Goal: Use online tool/utility: Utilize a website feature to perform a specific function

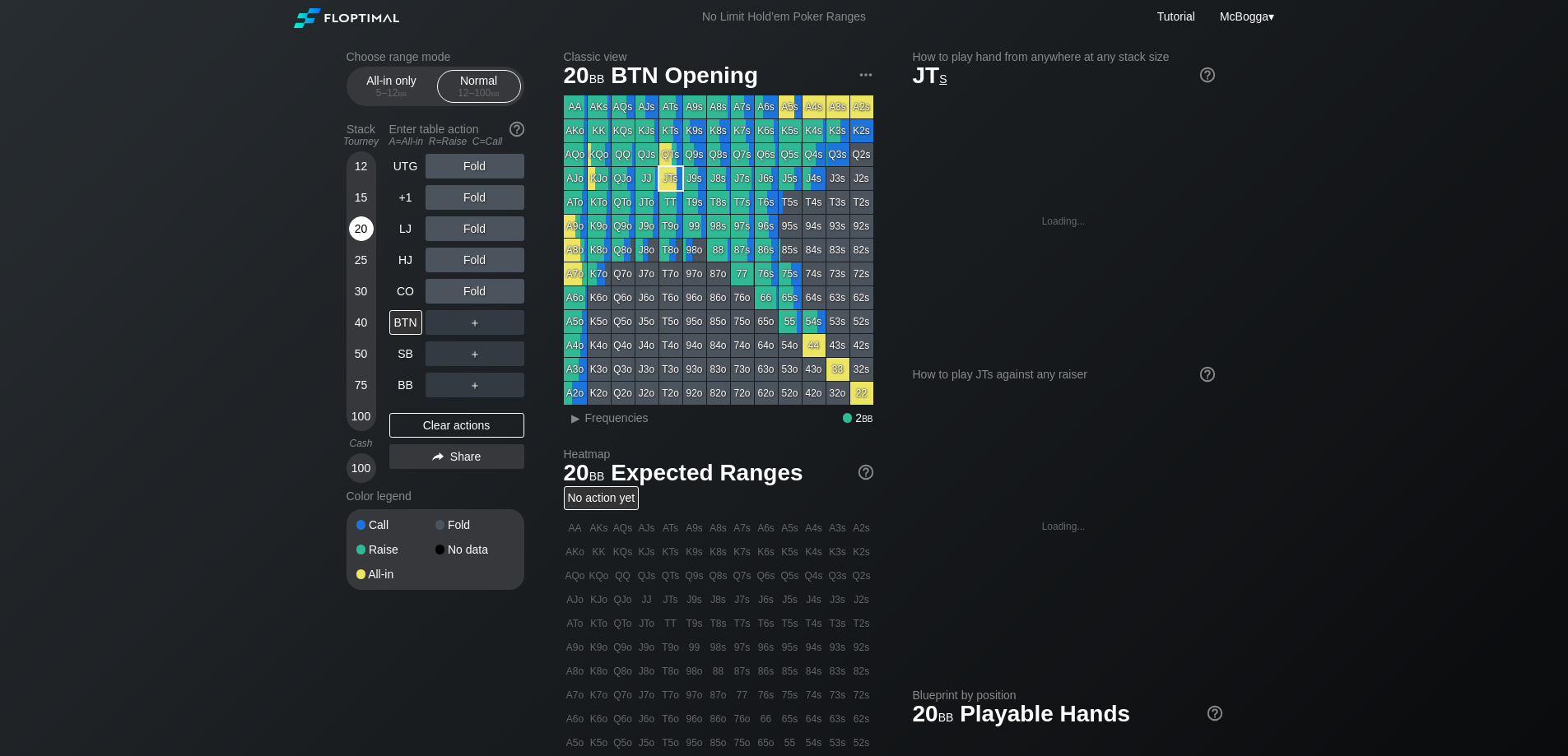
click at [366, 227] on div "20" at bounding box center [361, 228] width 24 height 24
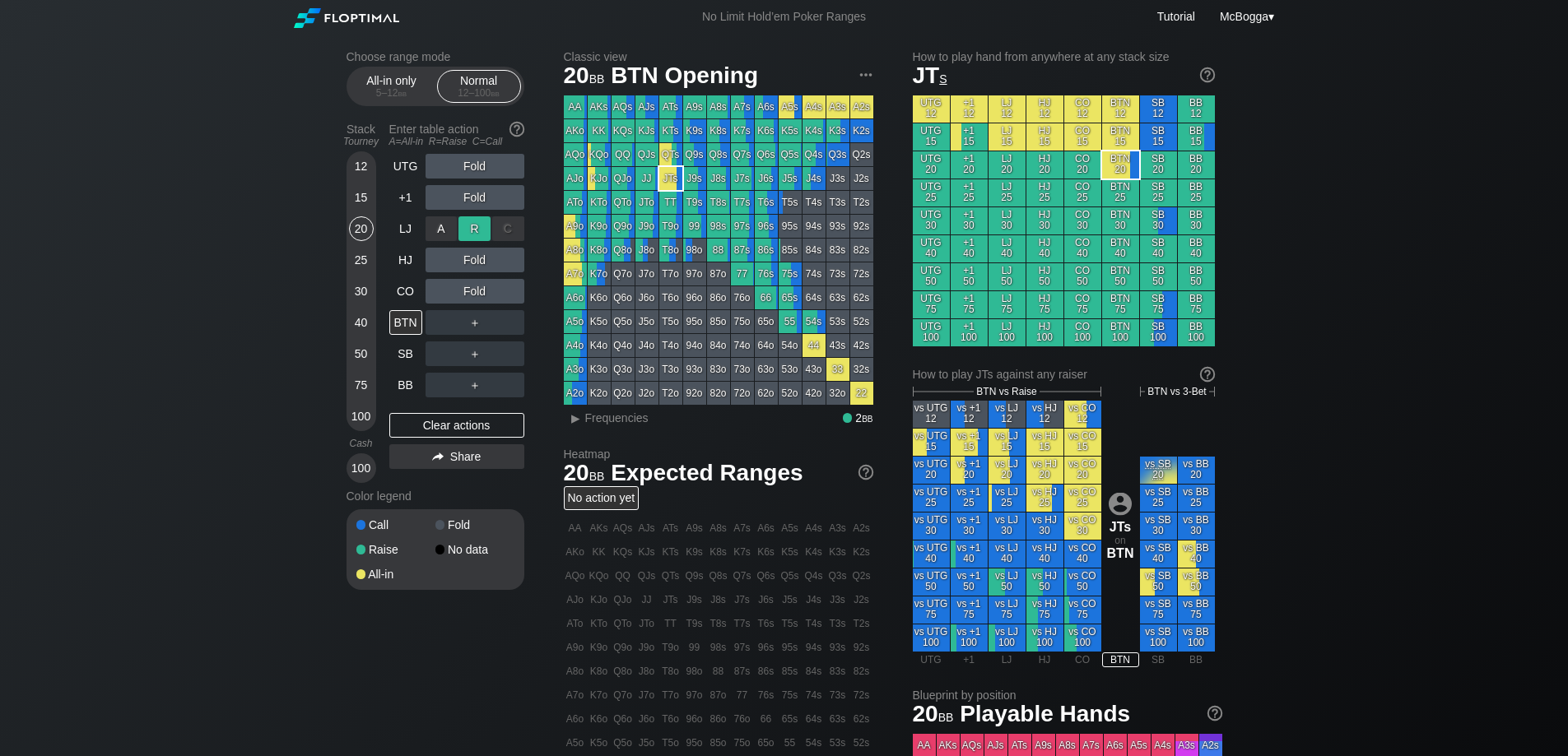
click at [478, 228] on div "R ✕" at bounding box center [475, 228] width 32 height 24
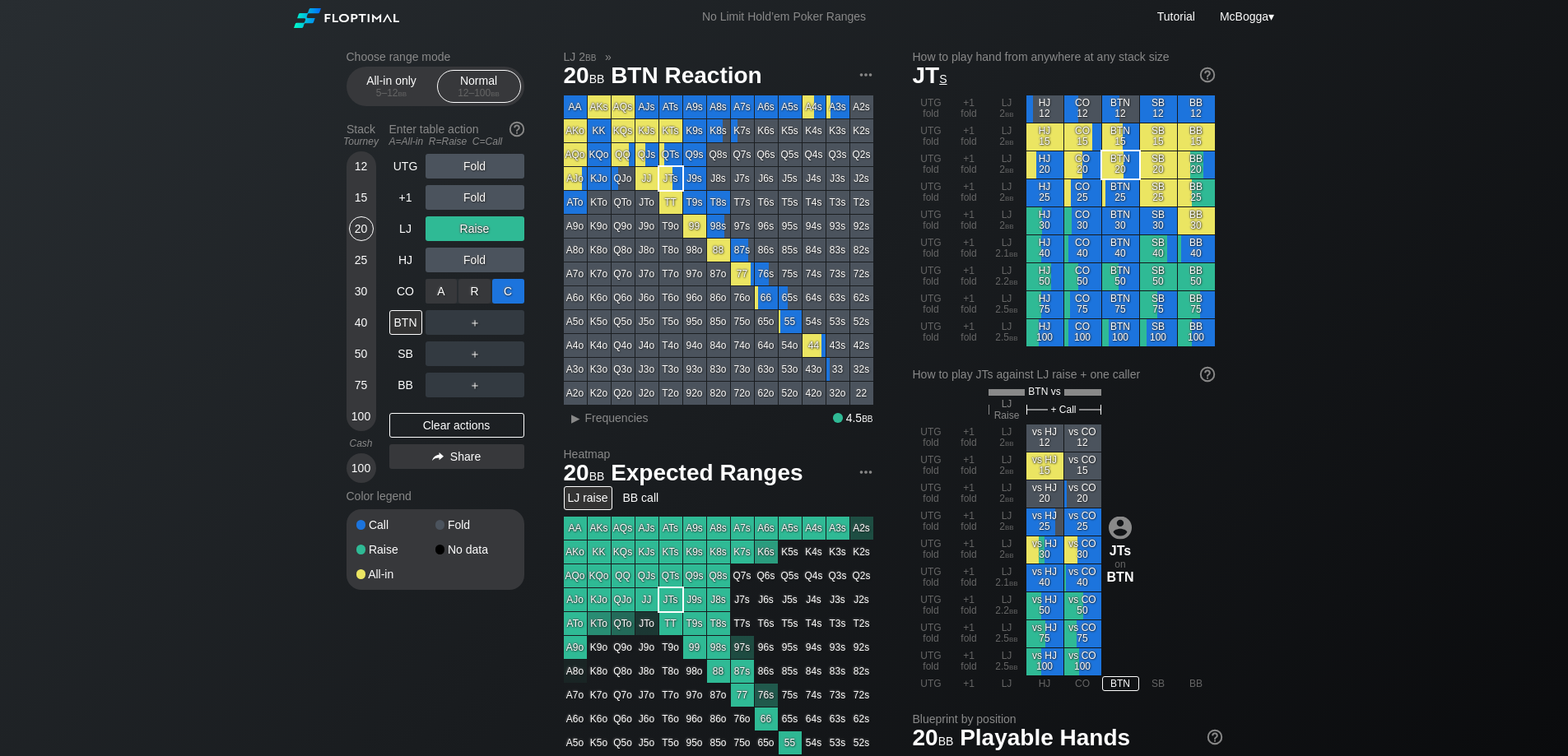
click at [513, 292] on div "C ✕" at bounding box center [508, 291] width 32 height 24
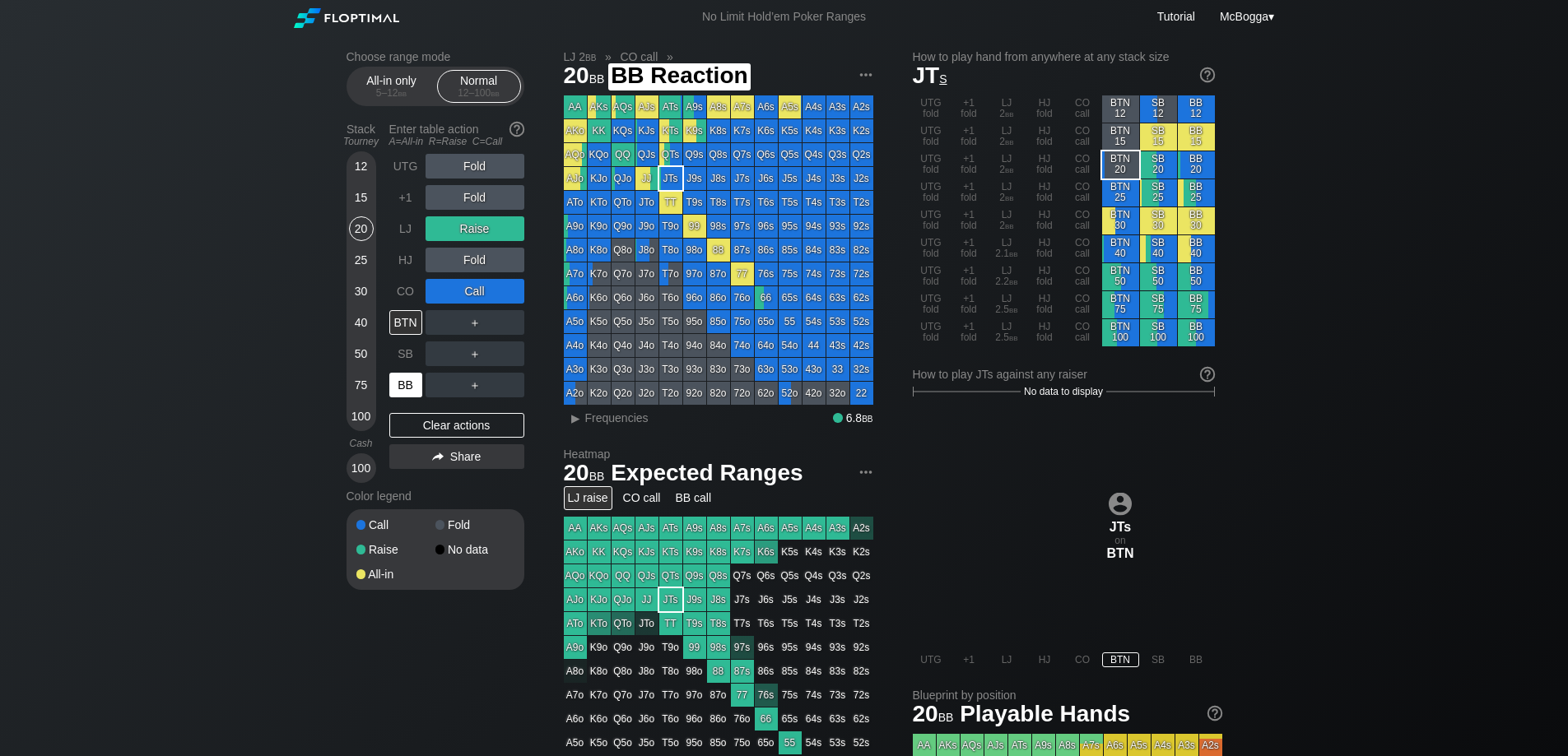
click at [417, 379] on div "BB" at bounding box center [406, 385] width 33 height 24
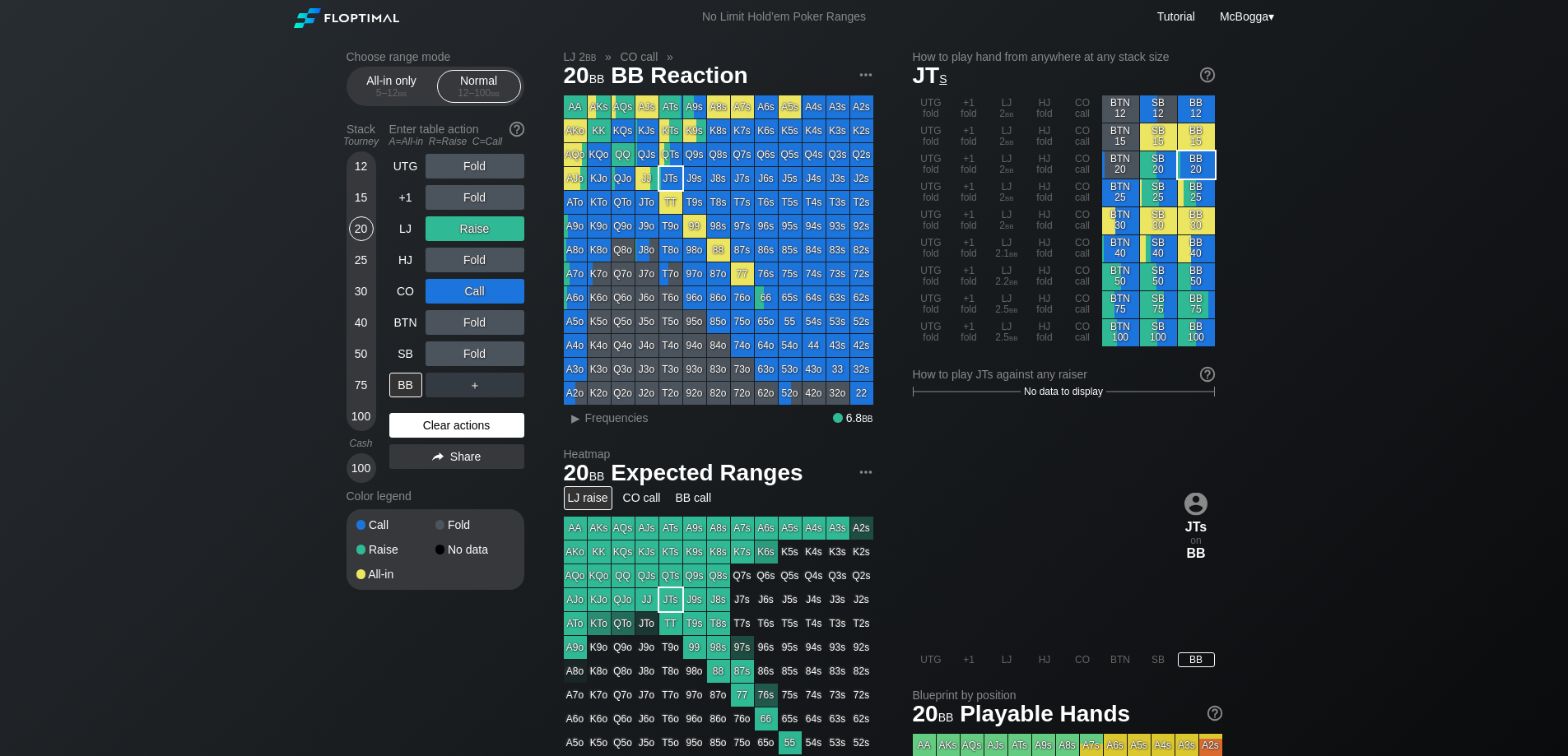
click at [441, 419] on div "Clear actions" at bounding box center [457, 425] width 135 height 24
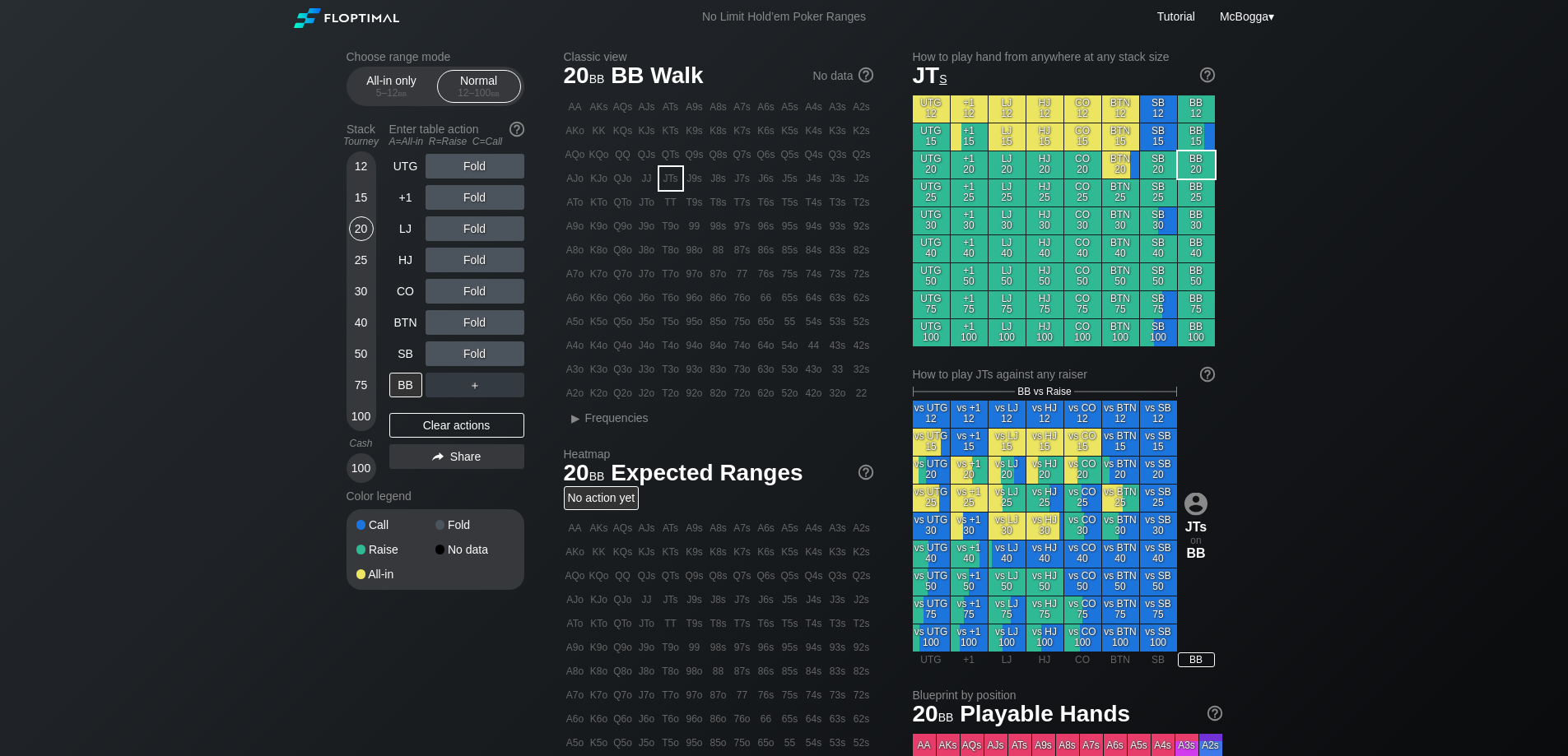
click at [364, 318] on div "40" at bounding box center [361, 323] width 24 height 24
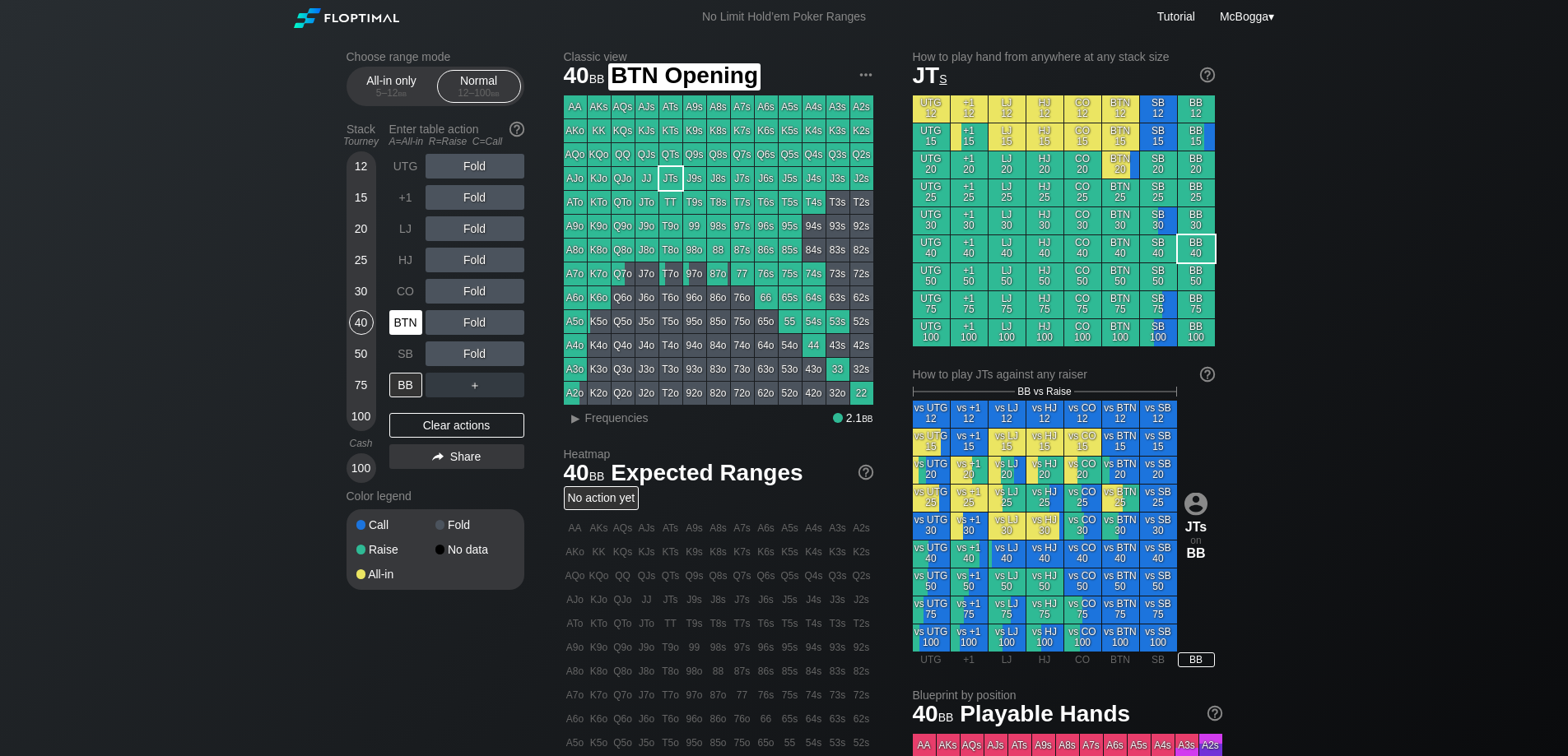
click at [409, 316] on div "BTN" at bounding box center [406, 323] width 33 height 24
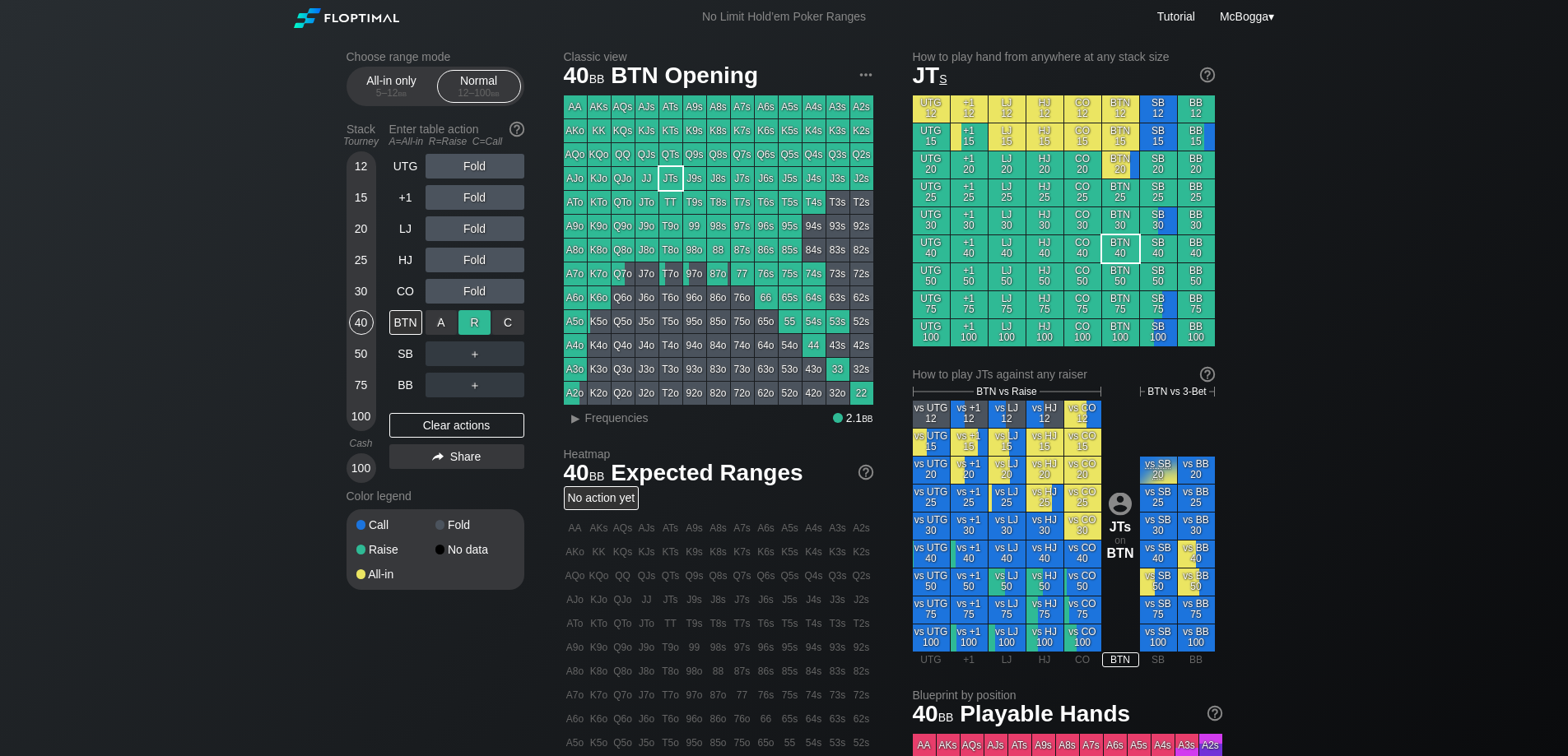
click at [471, 321] on div "R ✕" at bounding box center [475, 323] width 32 height 24
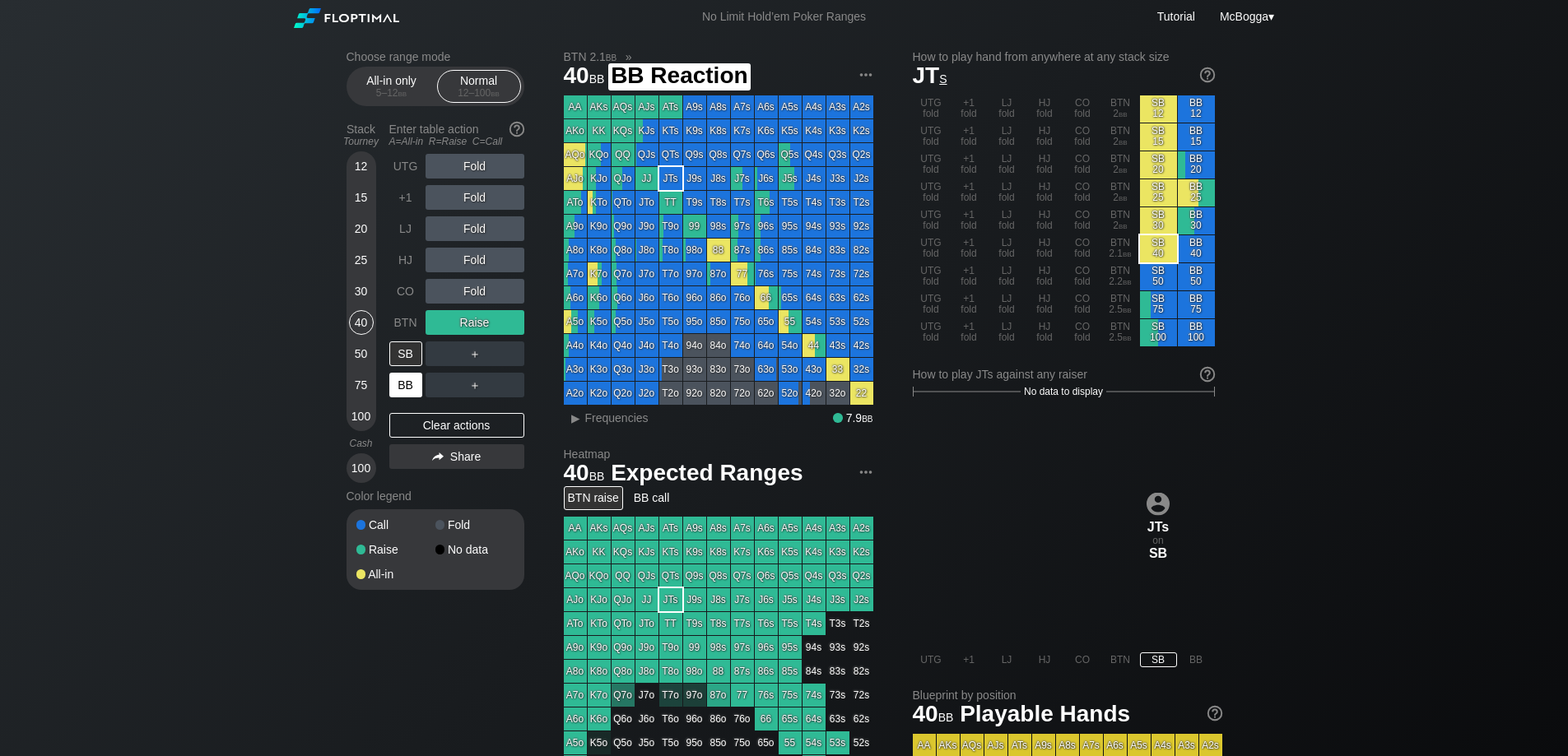
click at [402, 378] on div "BB" at bounding box center [406, 385] width 33 height 24
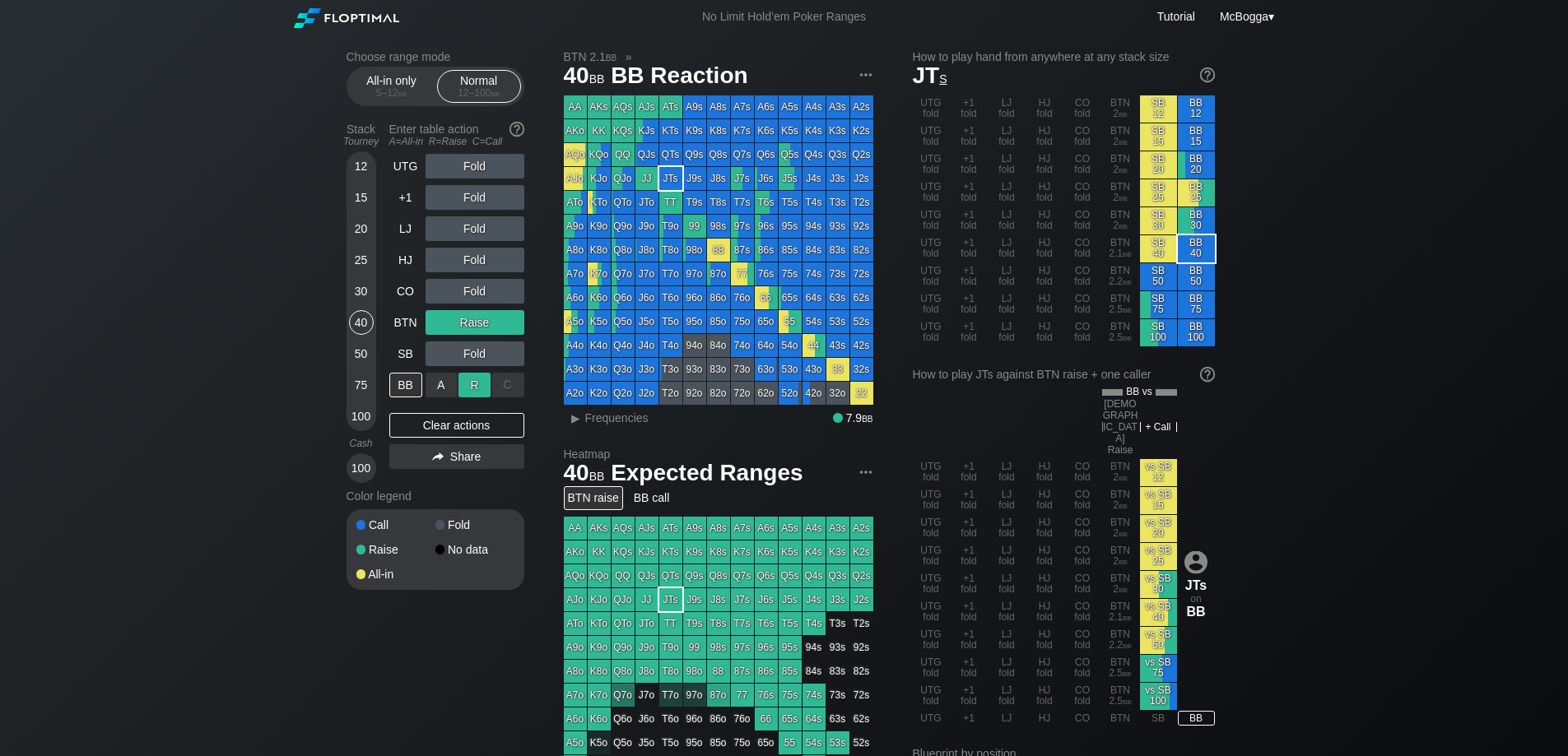
click at [474, 385] on div "R ✕" at bounding box center [475, 385] width 32 height 24
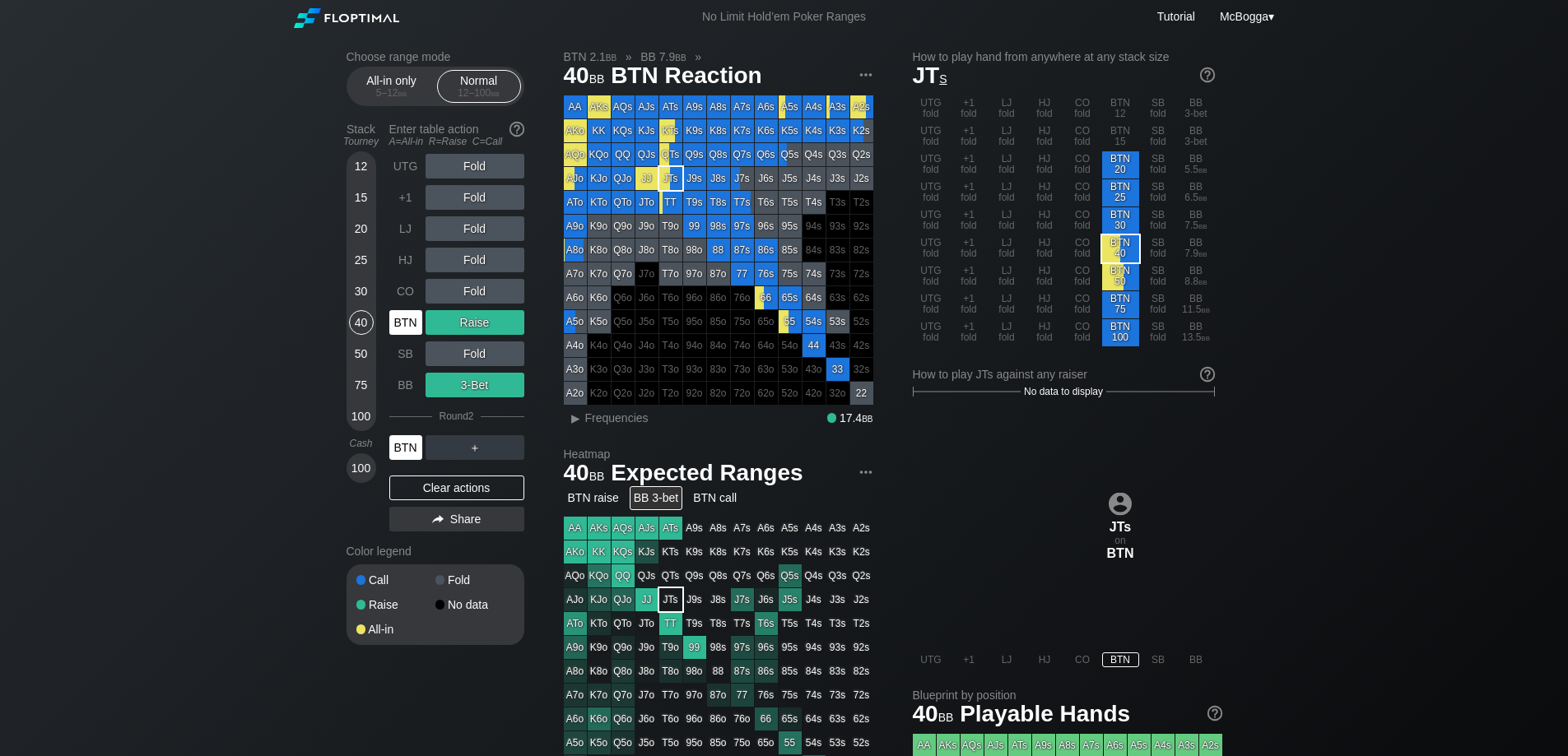
click at [396, 449] on div "BTN" at bounding box center [406, 447] width 33 height 24
click at [464, 489] on div "Clear actions" at bounding box center [457, 488] width 135 height 24
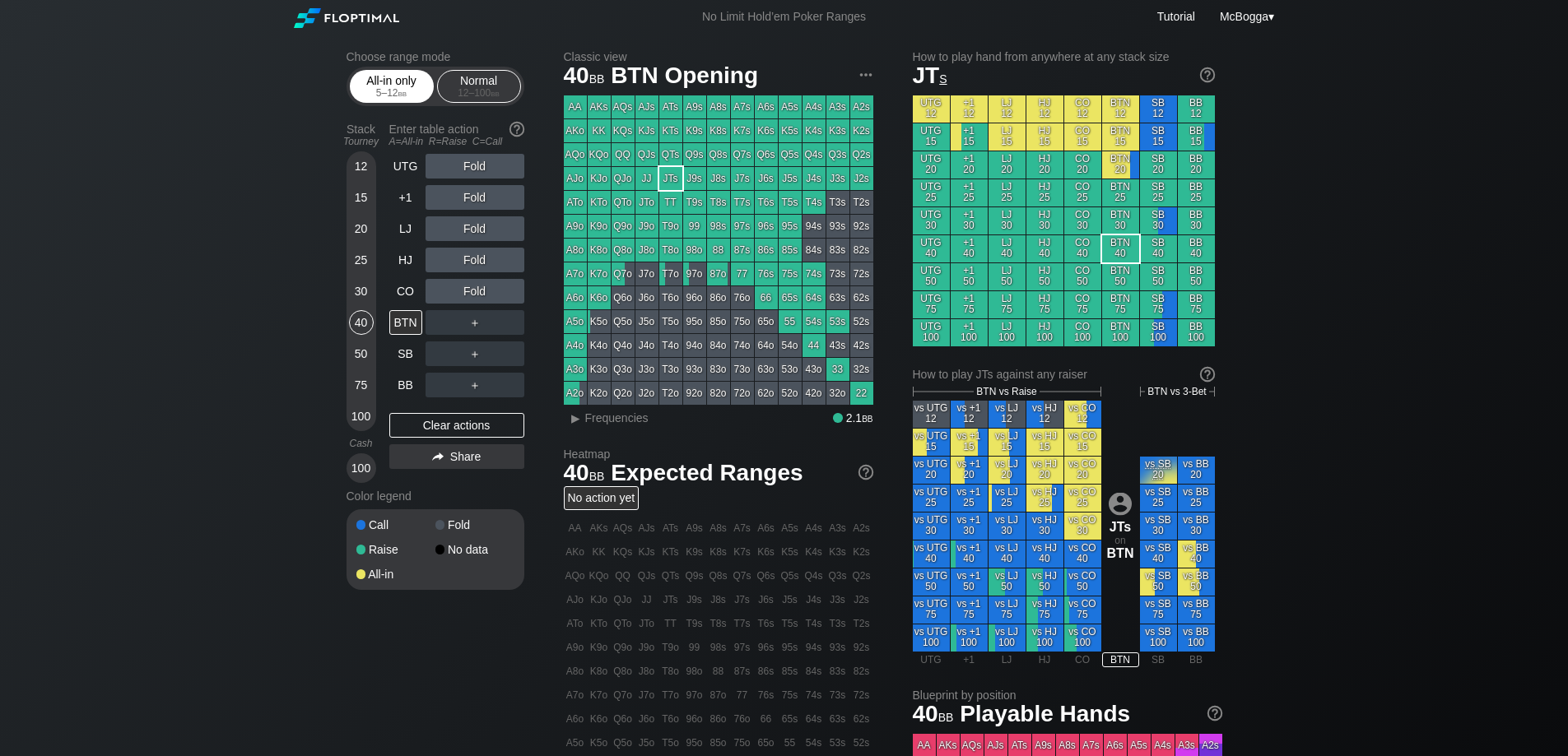
drag, startPoint x: 408, startPoint y: 91, endPoint x: 403, endPoint y: 102, distance: 12.1
click at [409, 90] on div "5 – 12 bb" at bounding box center [392, 93] width 69 height 11
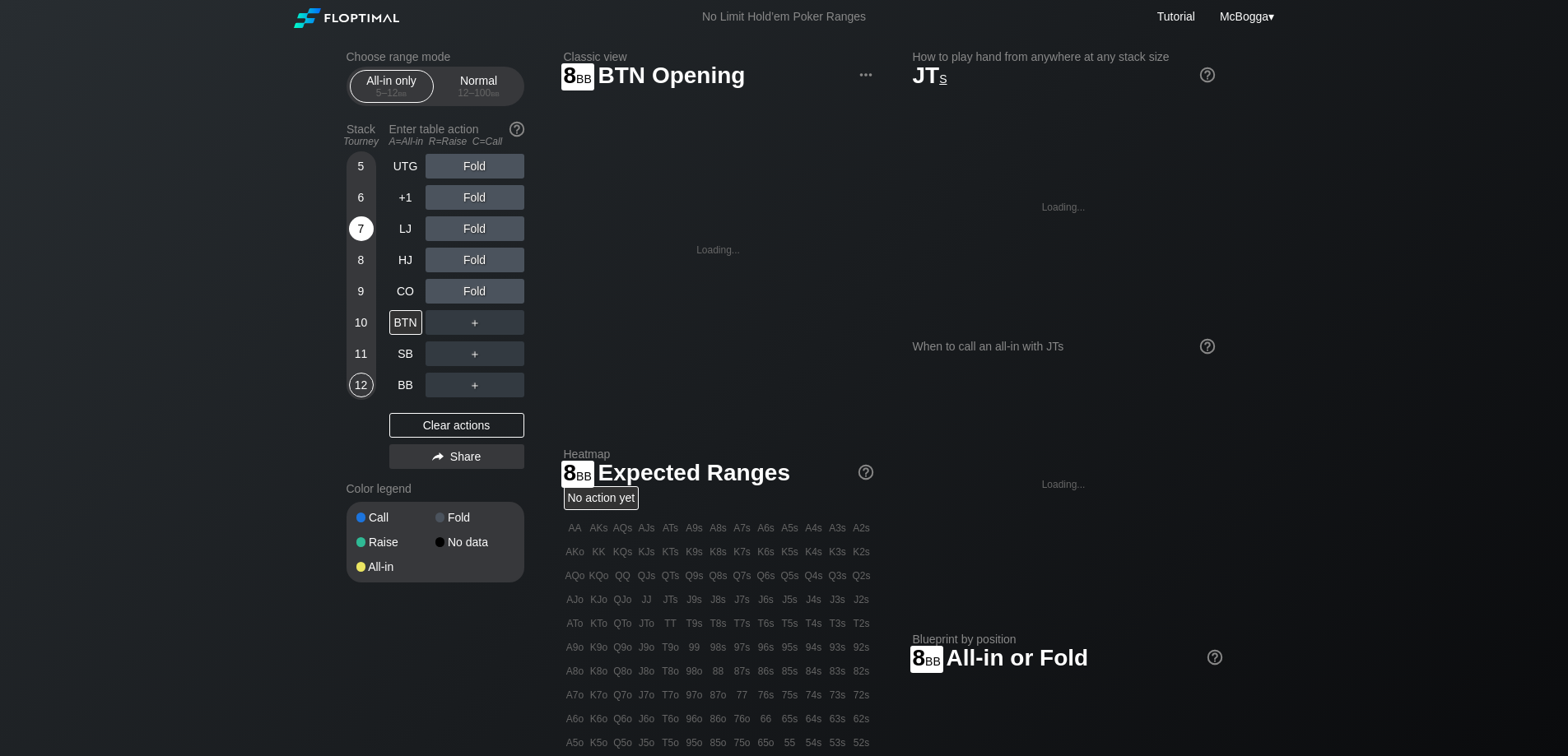
click at [366, 230] on div "7" at bounding box center [361, 228] width 24 height 24
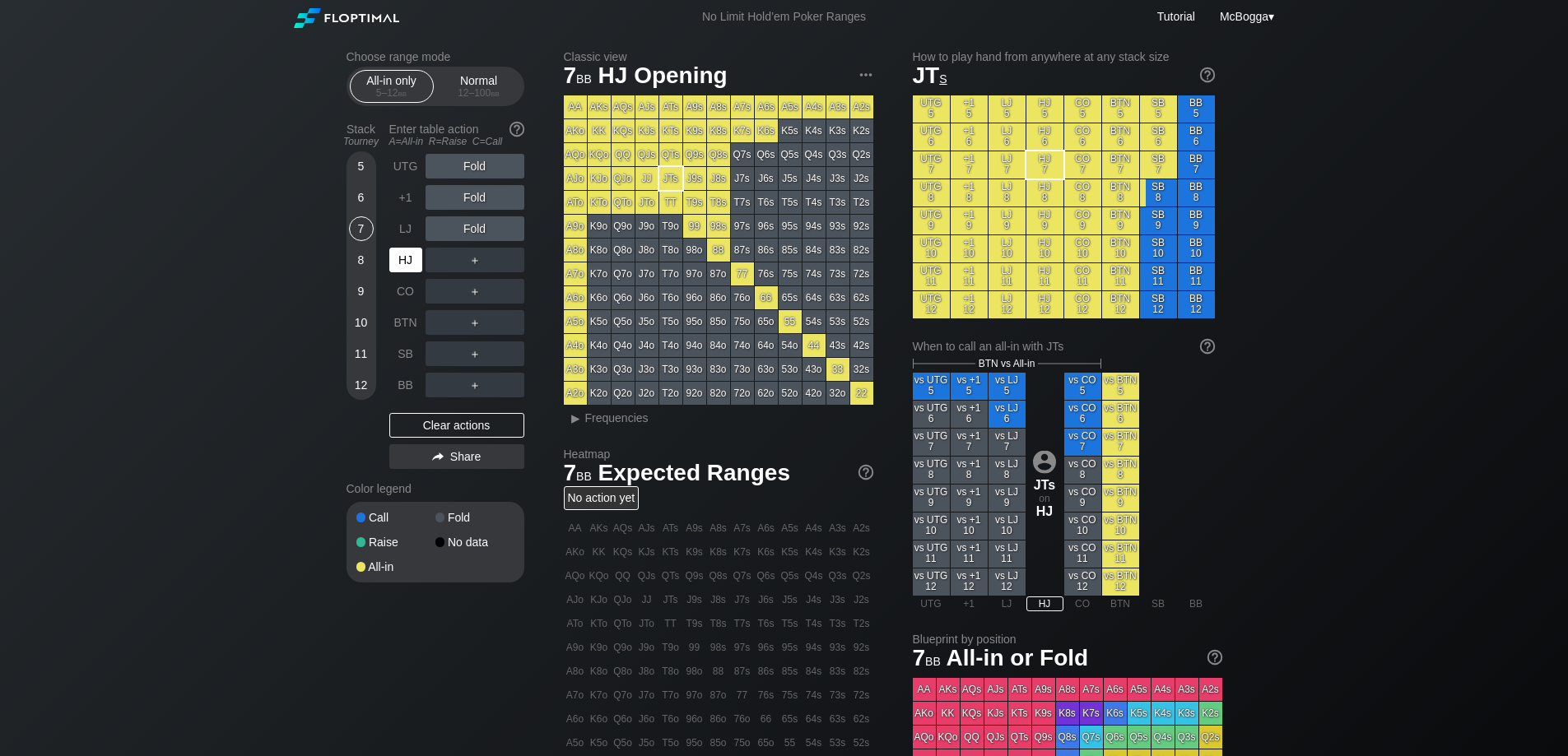
click at [406, 264] on div "HJ" at bounding box center [406, 260] width 33 height 24
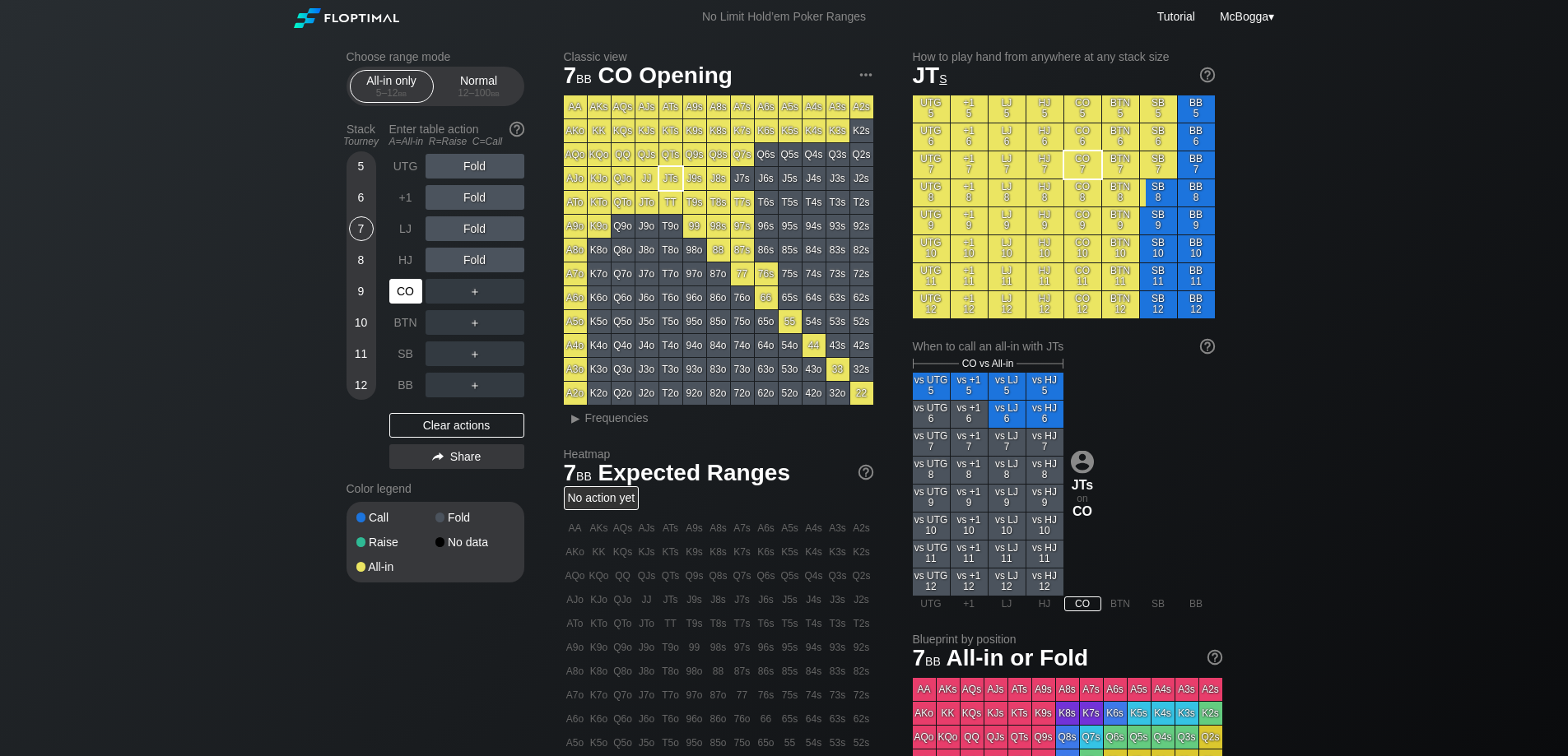
click at [403, 289] on div "CO" at bounding box center [406, 291] width 33 height 24
click at [468, 286] on div "R ✕" at bounding box center [475, 291] width 32 height 24
click at [475, 292] on div "R ✕" at bounding box center [475, 291] width 32 height 24
click at [440, 290] on div "A ✕" at bounding box center [441, 291] width 32 height 24
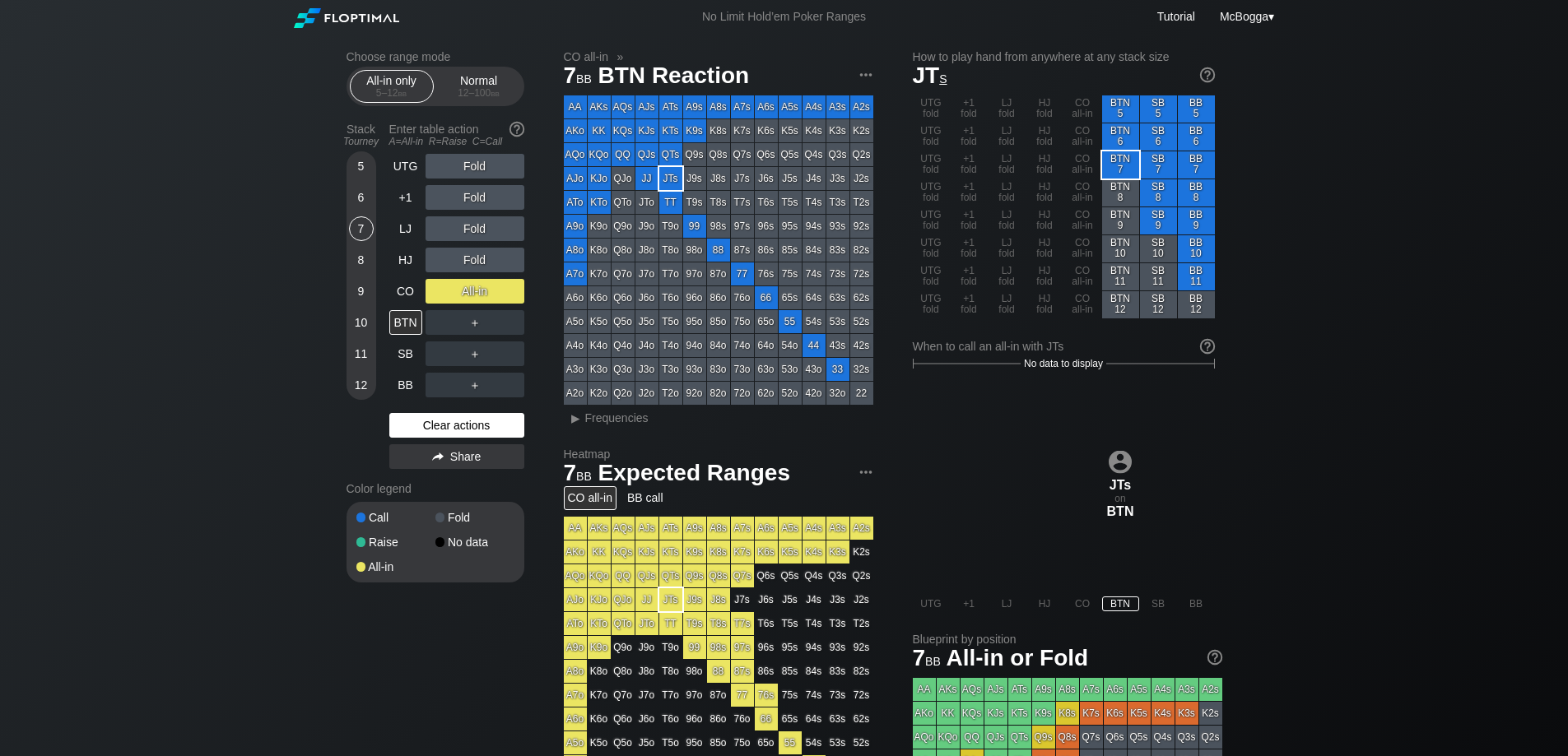
click at [452, 424] on div "Clear actions" at bounding box center [457, 425] width 135 height 24
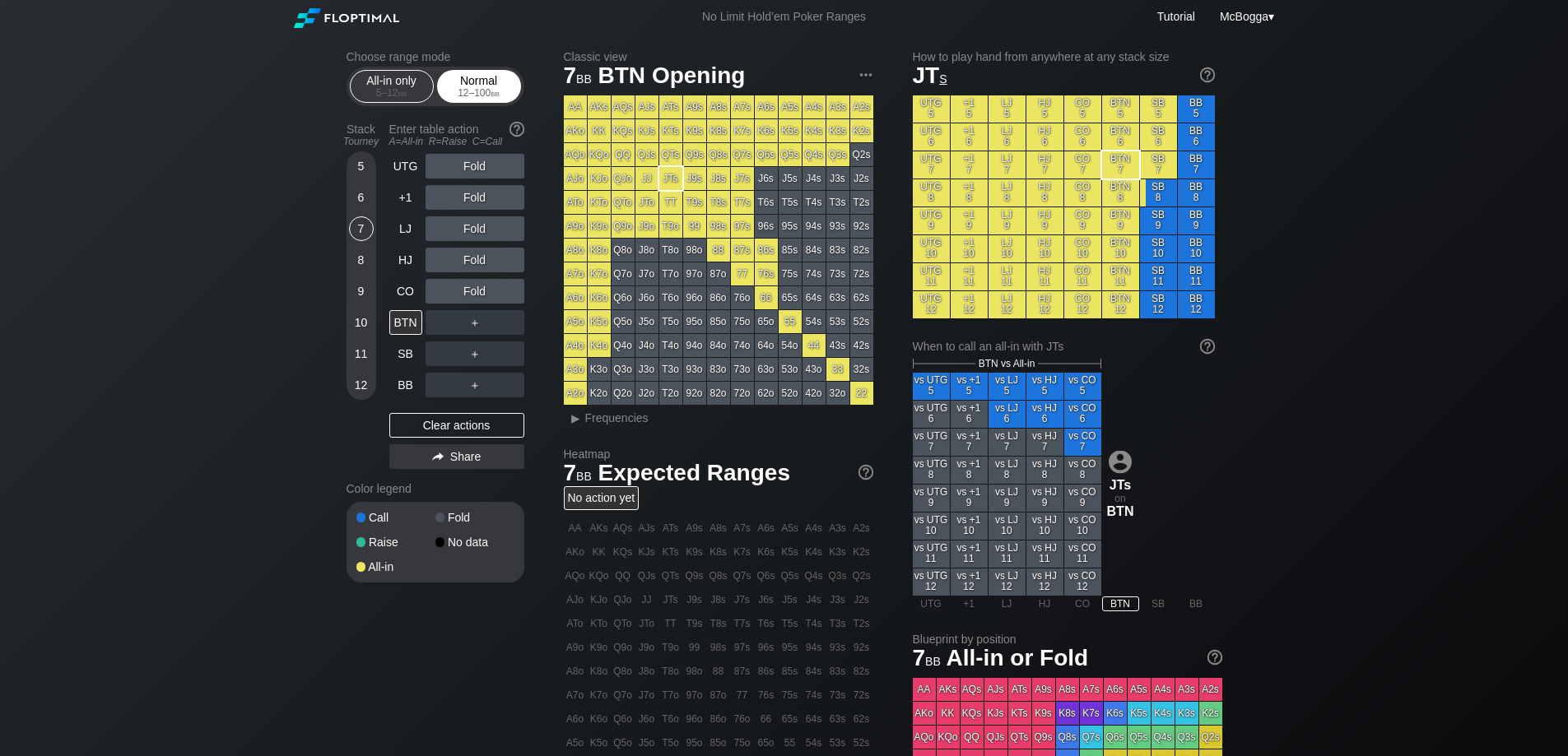
click at [491, 92] on span "bb" at bounding box center [495, 93] width 9 height 11
